Goal: Information Seeking & Learning: Check status

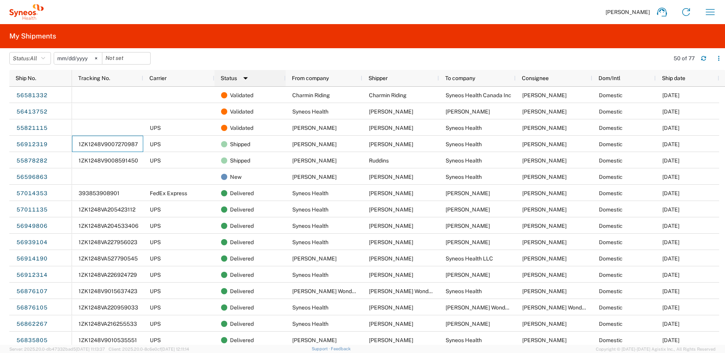
click at [253, 82] on div "Status 1" at bounding box center [252, 78] width 62 height 12
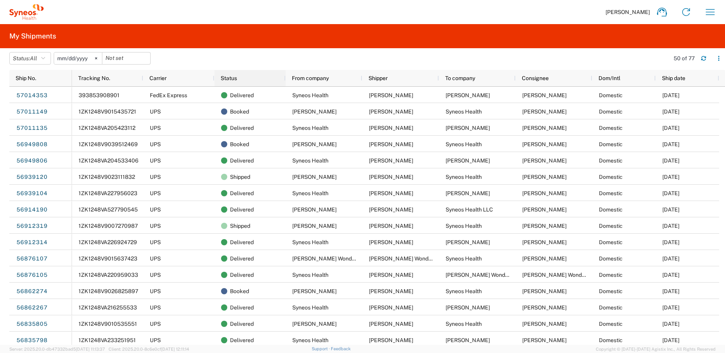
click at [246, 78] on div "Status" at bounding box center [252, 78] width 62 height 12
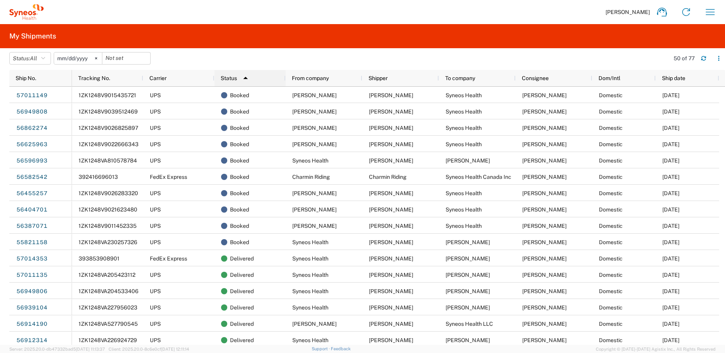
click at [256, 81] on div "Status 1" at bounding box center [252, 78] width 62 height 12
